Goal: Task Accomplishment & Management: Manage account settings

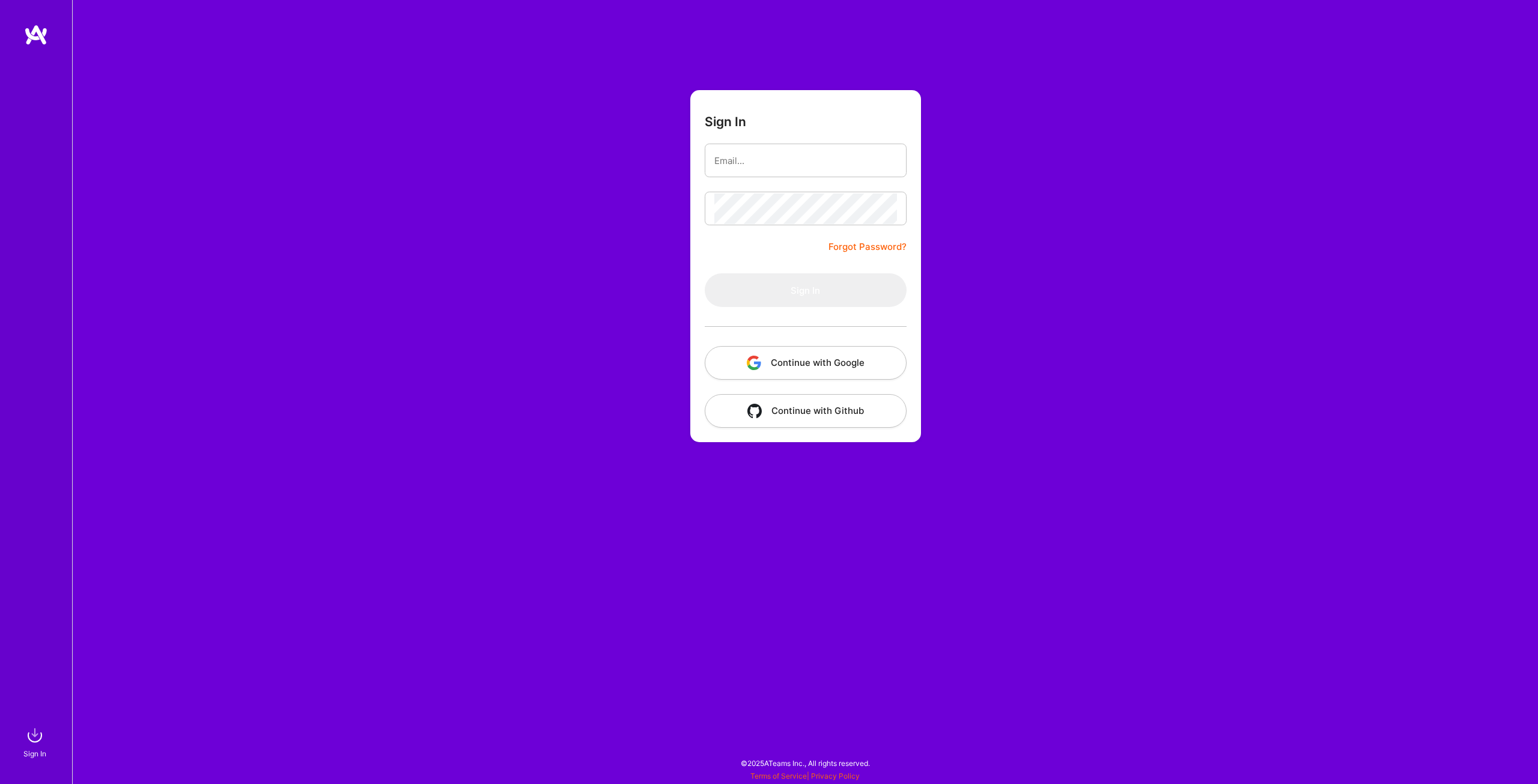
click at [793, 157] on input "email" at bounding box center [806, 161] width 183 height 30
type input "[EMAIL_ADDRESS][DOMAIN_NAME]"
click at [798, 286] on button "Sign In" at bounding box center [806, 290] width 202 height 34
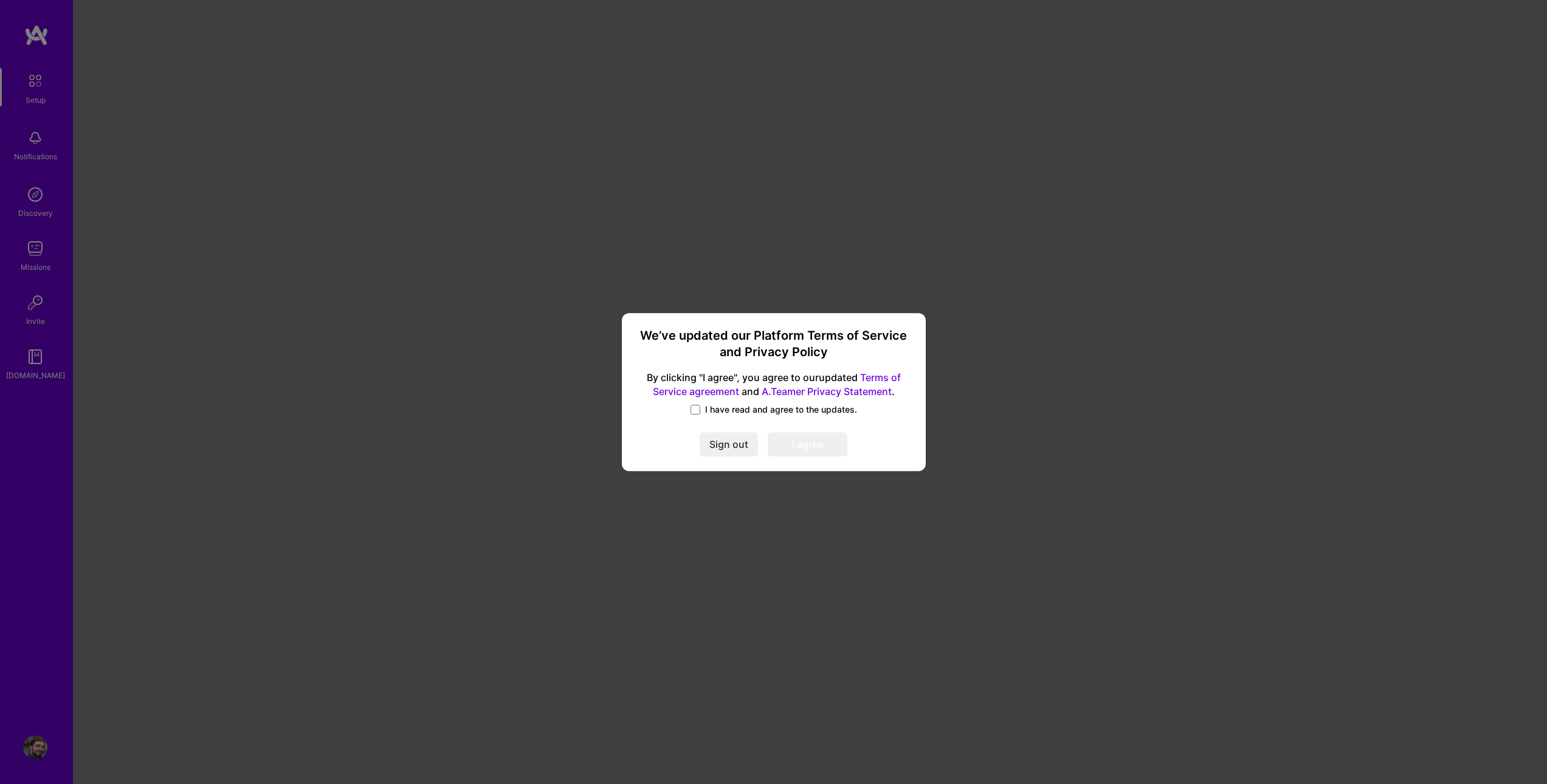
click at [709, 409] on span "I have read and agree to the updates." at bounding box center [781, 409] width 152 height 12
click at [0, 0] on input "I have read and agree to the updates." at bounding box center [0, 0] width 0 height 0
click at [793, 444] on button "I agree" at bounding box center [808, 443] width 80 height 24
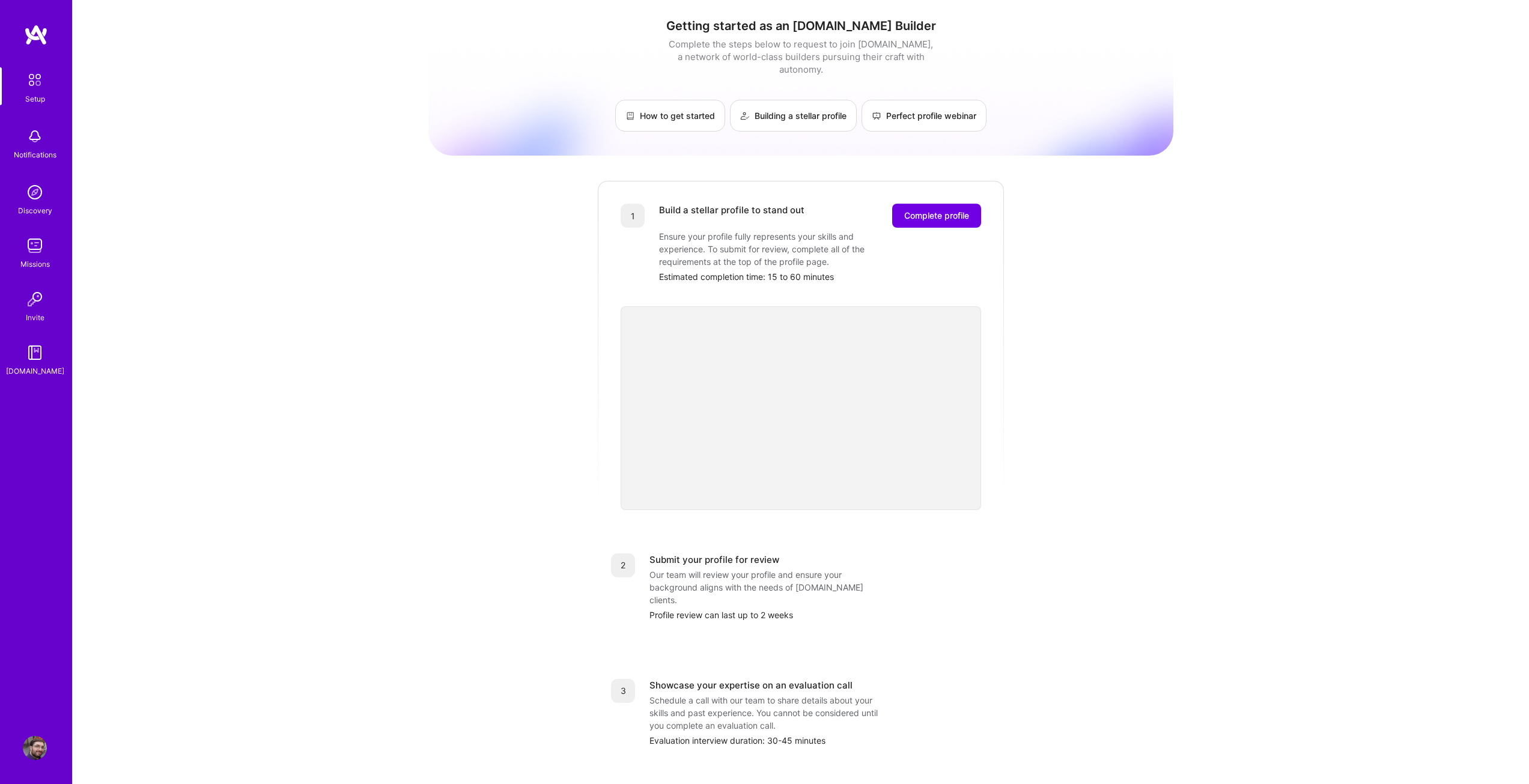
click at [27, 248] on img at bounding box center [35, 246] width 24 height 24
